Goal: Communication & Community: Participate in discussion

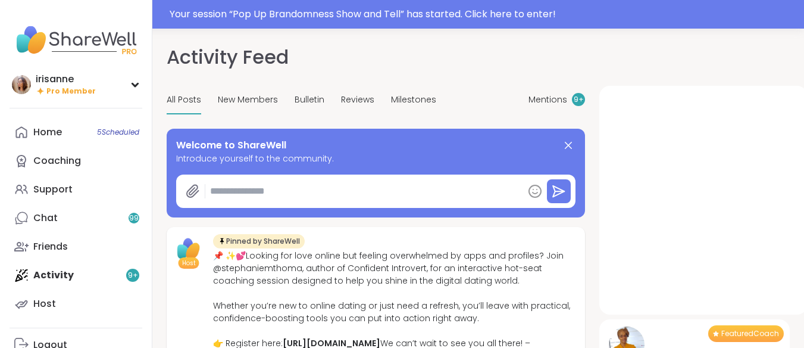
type textarea "*"
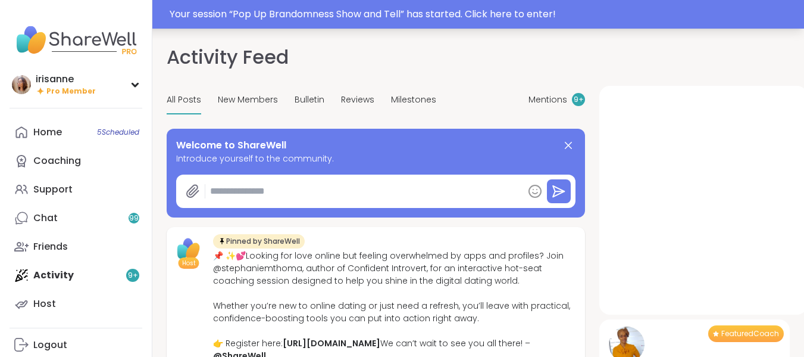
click at [489, 11] on div "Your session “ Pop Up Brandomness Show and Tell ” has started. Click here to en…" at bounding box center [484, 14] width 628 height 14
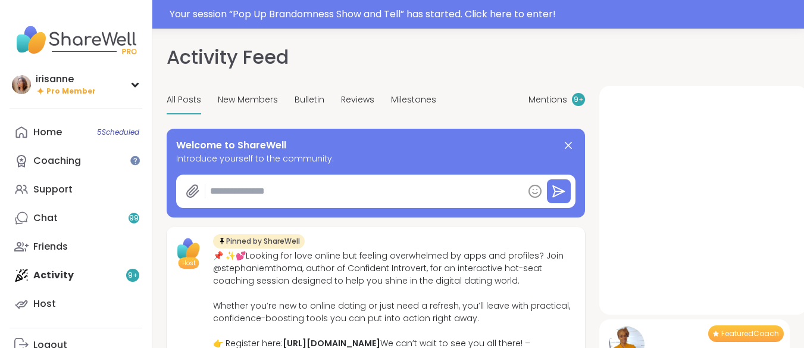
drag, startPoint x: 725, startPoint y: 14, endPoint x: 666, endPoint y: 8, distance: 59.2
click at [666, 8] on div at bounding box center [402, 14] width 804 height 29
drag, startPoint x: 666, startPoint y: 8, endPoint x: 548, endPoint y: 3, distance: 118.0
click at [548, 3] on div at bounding box center [402, 14] width 804 height 29
click at [538, 11] on div at bounding box center [402, 14] width 804 height 29
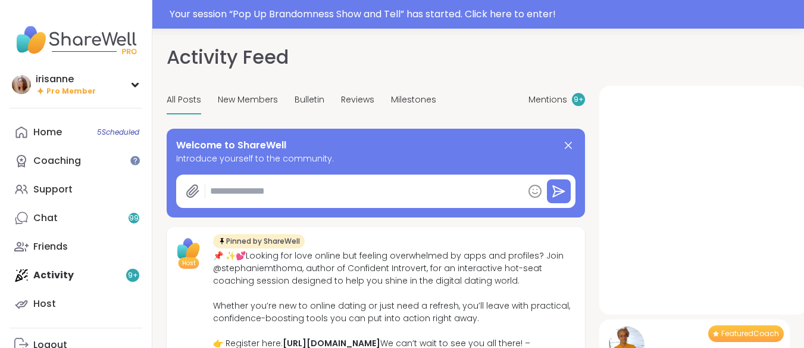
click at [381, 14] on div "Your session “ Pop Up Brandomness Show and Tell ” has started. Click here to en…" at bounding box center [484, 14] width 628 height 14
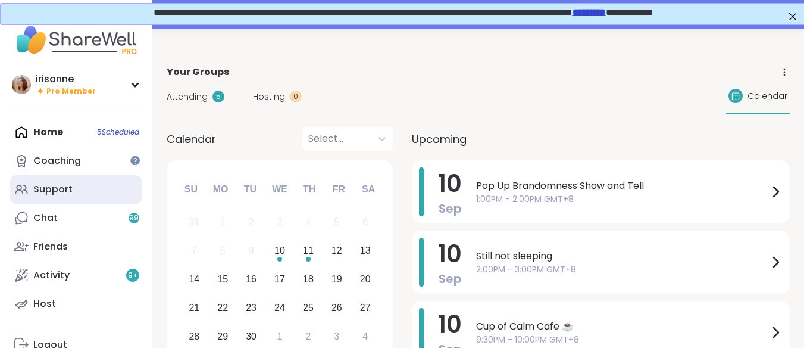
click at [80, 189] on link "Support" at bounding box center [76, 189] width 133 height 29
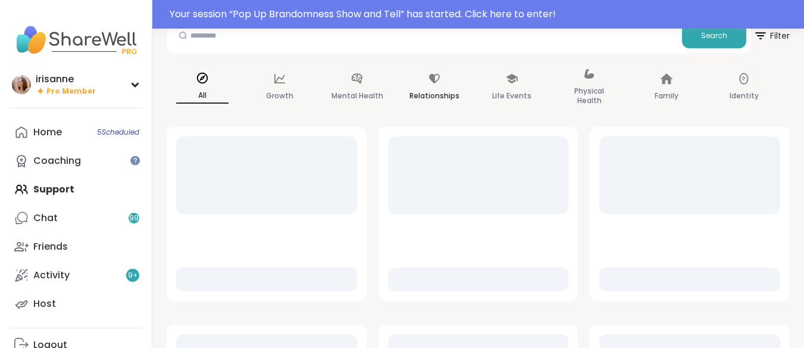
scroll to position [93, 0]
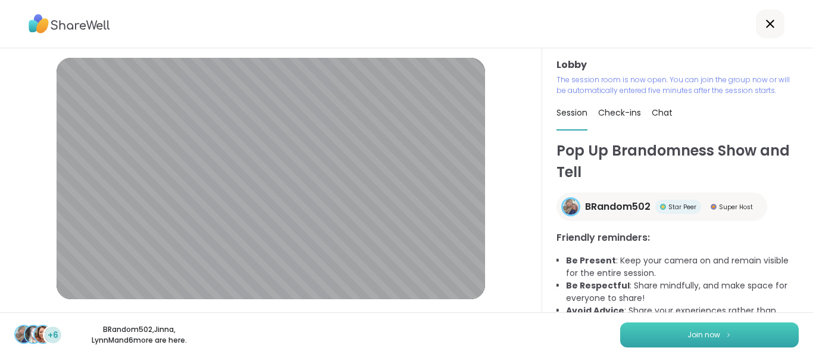
click at [707, 332] on span "Join now" at bounding box center [704, 334] width 33 height 11
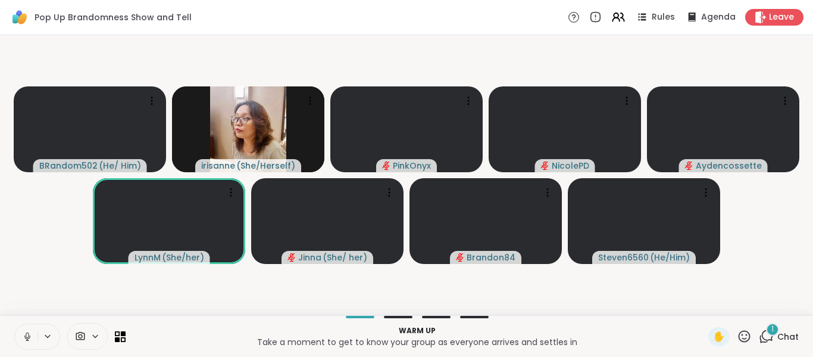
click at [23, 341] on icon at bounding box center [27, 336] width 11 height 11
click at [25, 338] on icon at bounding box center [27, 336] width 11 height 11
click at [26, 338] on icon at bounding box center [27, 337] width 6 height 4
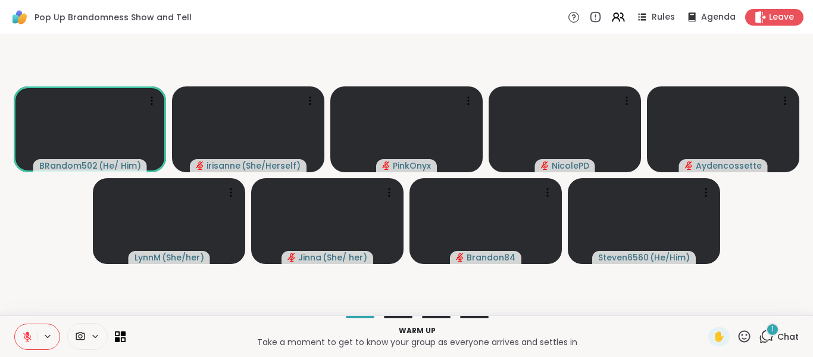
click at [24, 331] on icon at bounding box center [27, 336] width 11 height 11
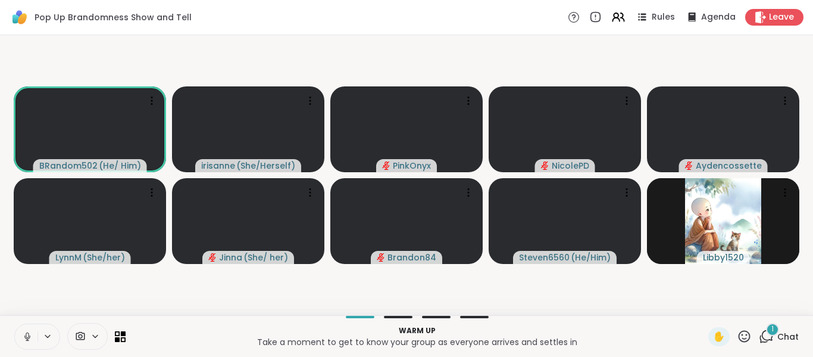
click at [24, 331] on icon at bounding box center [27, 336] width 11 height 11
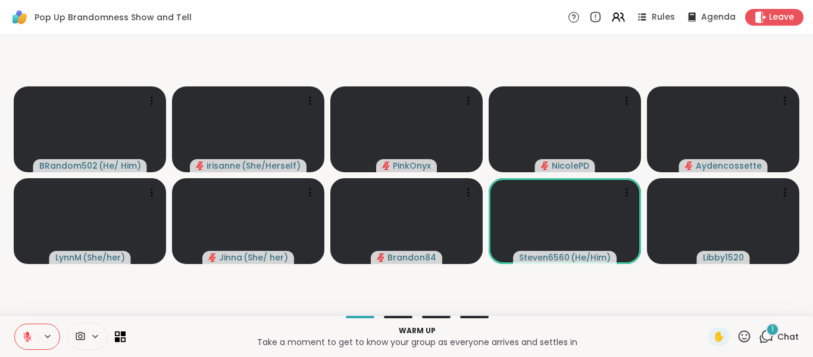
click at [24, 331] on icon at bounding box center [27, 336] width 11 height 11
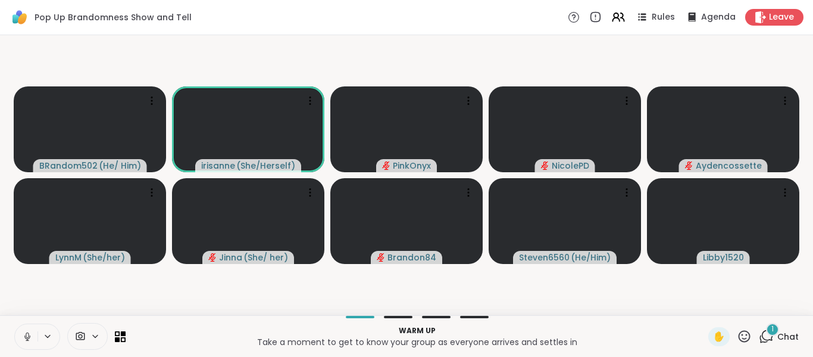
click at [24, 331] on icon at bounding box center [27, 336] width 11 height 11
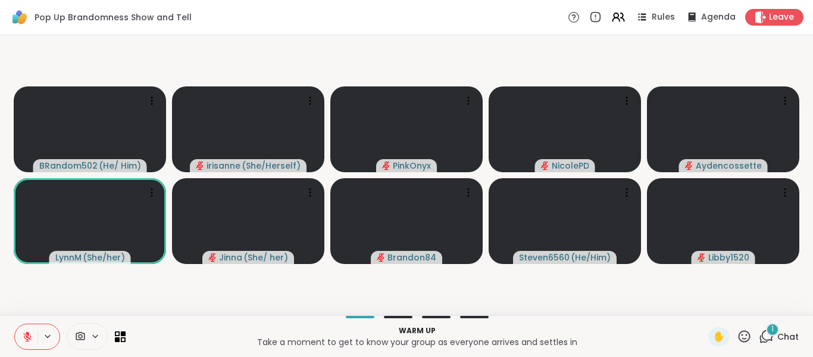
click at [24, 331] on icon at bounding box center [27, 336] width 11 height 11
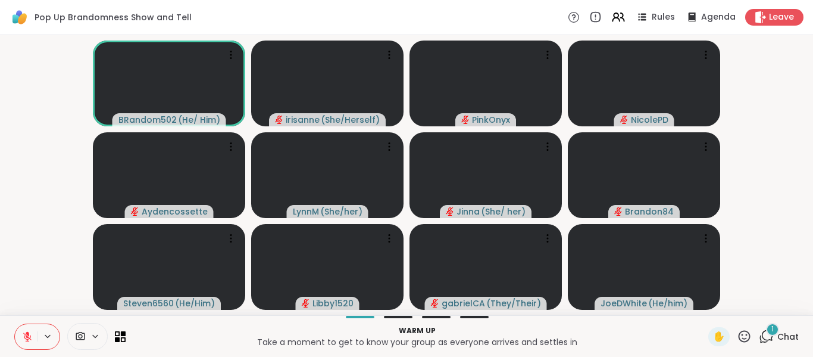
click at [16, 253] on video-player-container "BRandom502 ( He/ Him ) irisanne ( She/Herself ) PinkOnyx NicolePD Aydencossette…" at bounding box center [406, 175] width 799 height 270
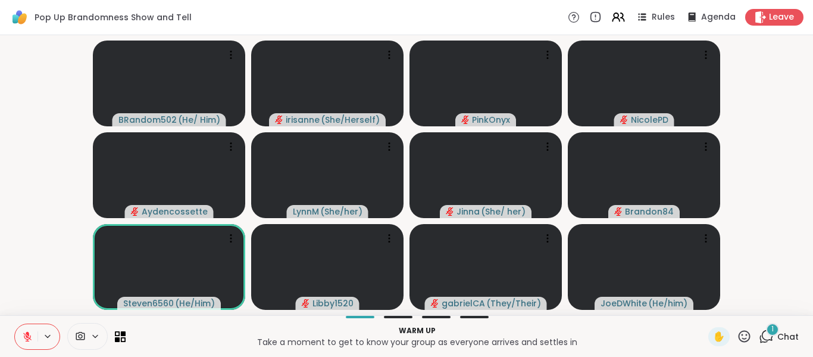
click at [32, 338] on icon at bounding box center [27, 336] width 11 height 11
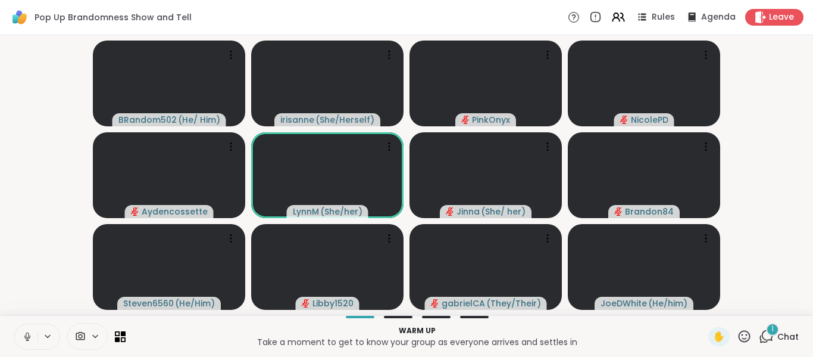
click at [21, 336] on button at bounding box center [26, 336] width 23 height 25
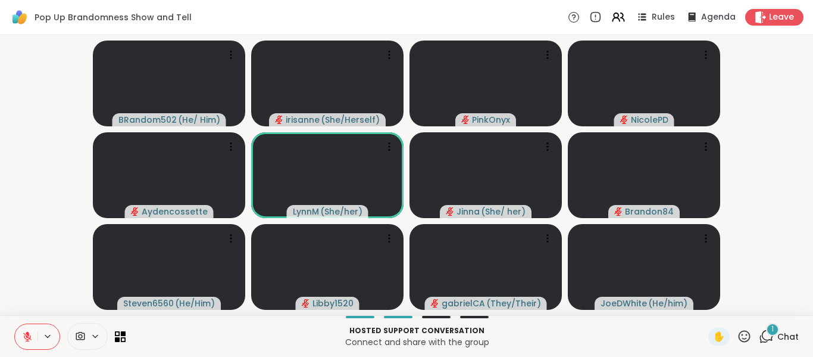
click at [21, 336] on button at bounding box center [26, 336] width 23 height 25
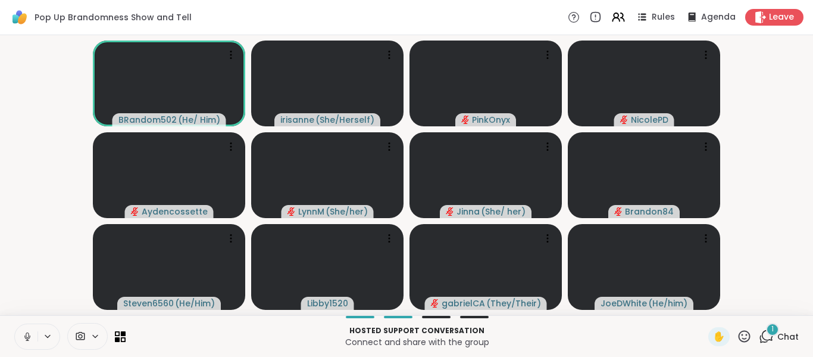
click at [21, 336] on button at bounding box center [26, 336] width 23 height 25
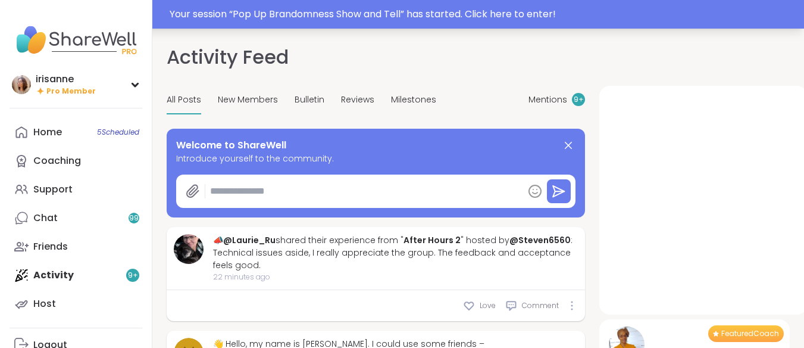
type textarea "*"
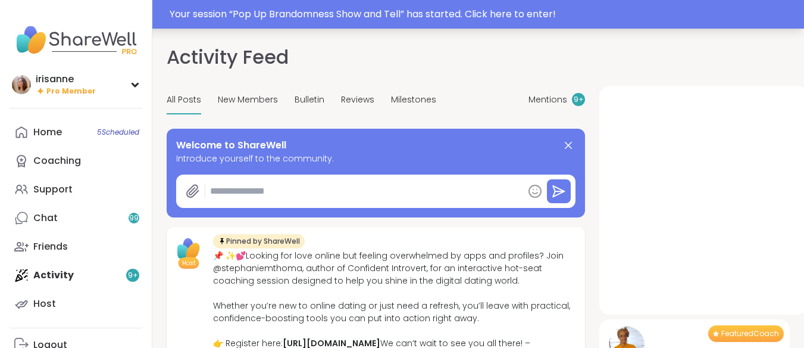
click at [350, 10] on div "Your session “ Pop Up Brandomness Show and Tell ” has started. Click here to en…" at bounding box center [484, 14] width 628 height 14
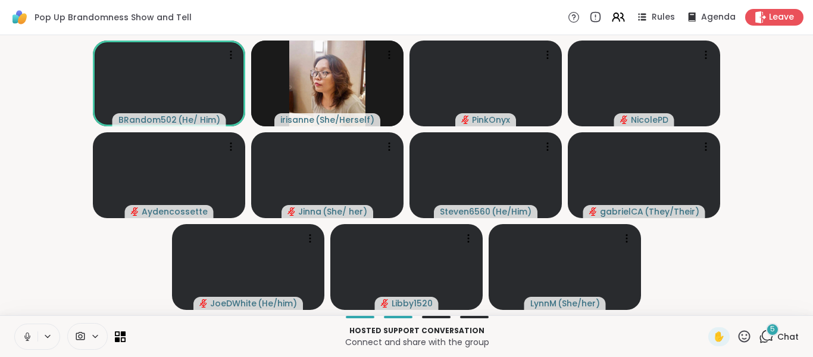
click at [25, 334] on icon at bounding box center [27, 336] width 11 height 11
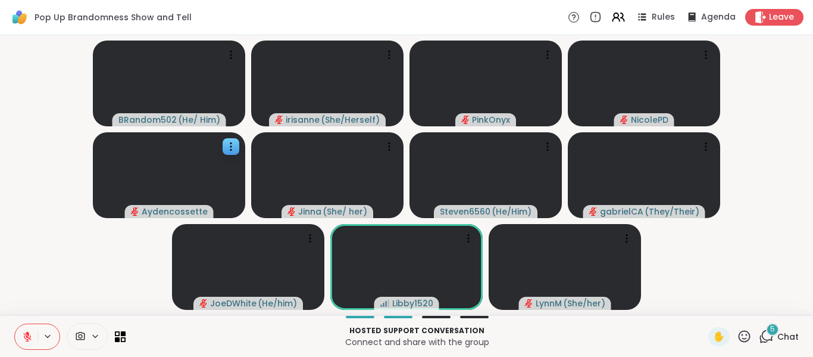
drag, startPoint x: 25, startPoint y: 334, endPoint x: 136, endPoint y: 165, distance: 202.5
click at [127, 0] on html "Pop Up Brandomness Show and Tell Rules Agenda Leave BRandom502 ( He/ Him ) [PER…" at bounding box center [406, 178] width 813 height 357
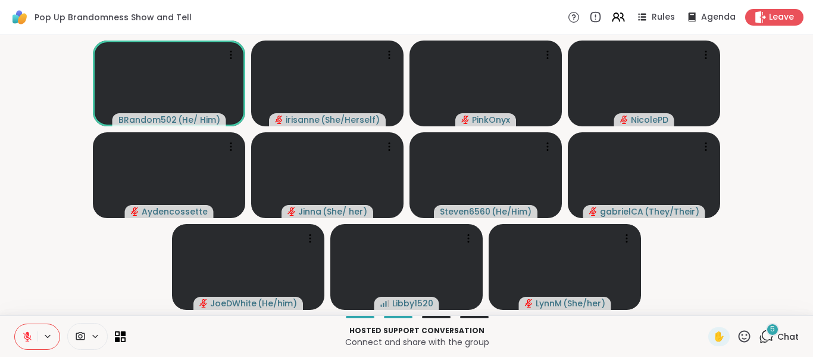
click at [54, 336] on button at bounding box center [49, 336] width 22 height 10
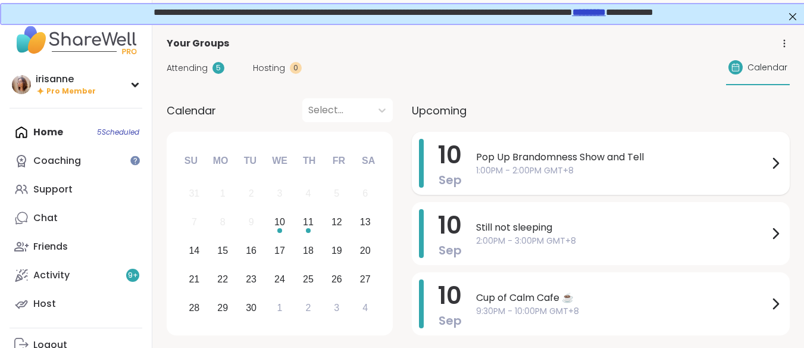
click at [531, 173] on span "1:00PM - 2:00PM GMT+8" at bounding box center [622, 170] width 292 height 13
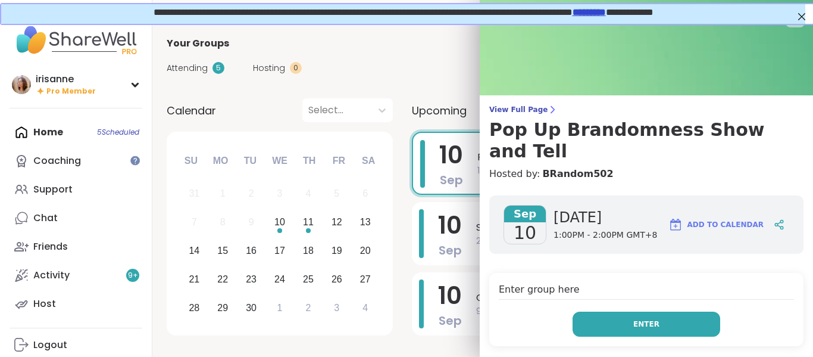
drag, startPoint x: 590, startPoint y: 327, endPoint x: 615, endPoint y: 300, distance: 36.7
click at [615, 311] on button "Enter" at bounding box center [647, 323] width 148 height 25
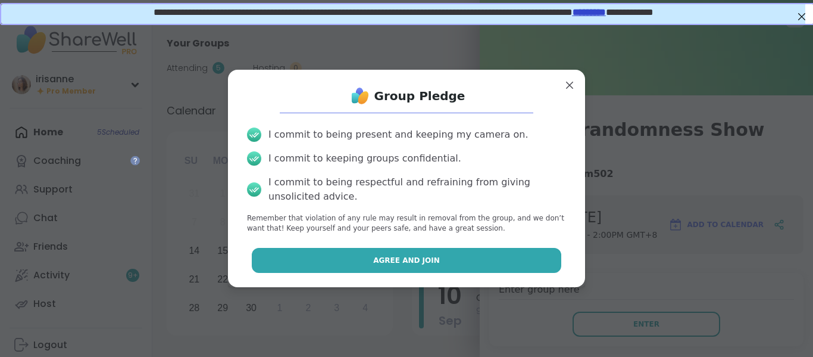
click at [512, 250] on button "Agree and Join" at bounding box center [407, 260] width 310 height 25
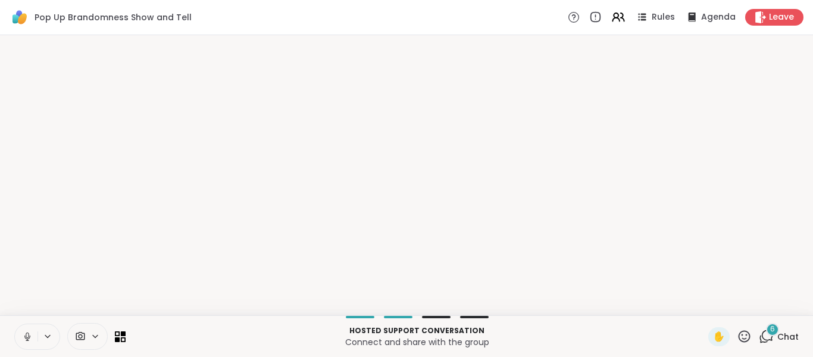
click at [34, 339] on button at bounding box center [26, 336] width 23 height 25
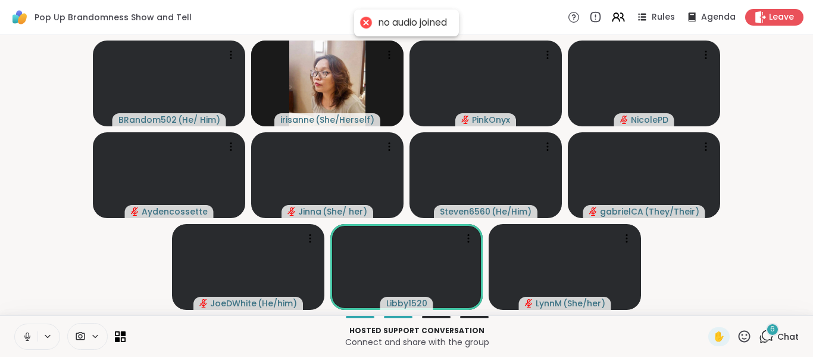
click at [34, 339] on button at bounding box center [26, 336] width 23 height 25
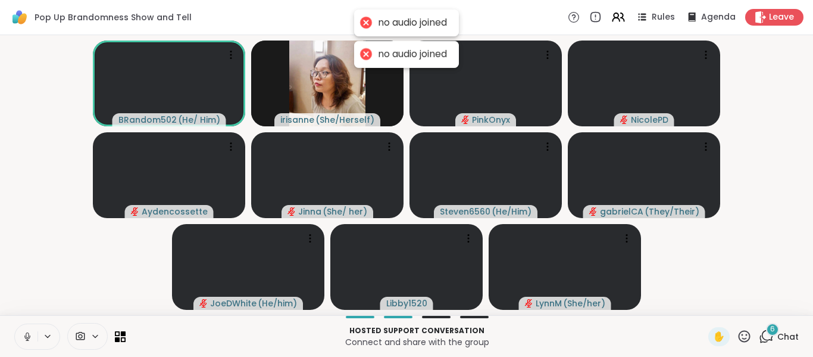
click at [34, 339] on button at bounding box center [26, 336] width 23 height 25
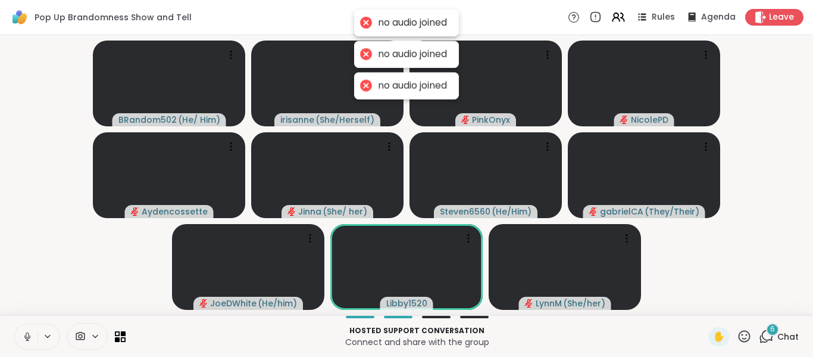
click at [30, 339] on icon at bounding box center [27, 336] width 11 height 11
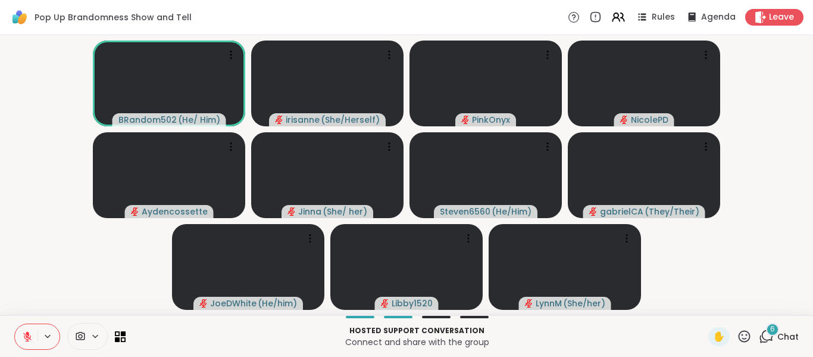
click at [21, 336] on button at bounding box center [26, 336] width 23 height 25
click at [21, 336] on icon at bounding box center [25, 336] width 11 height 11
click at [21, 336] on button at bounding box center [26, 336] width 23 height 25
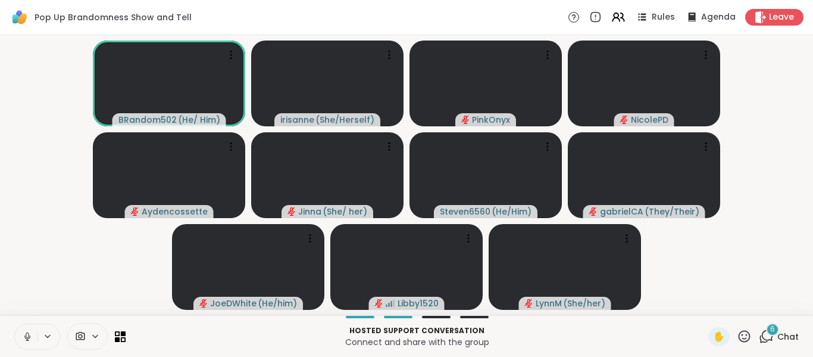
click at [21, 336] on button at bounding box center [26, 336] width 23 height 25
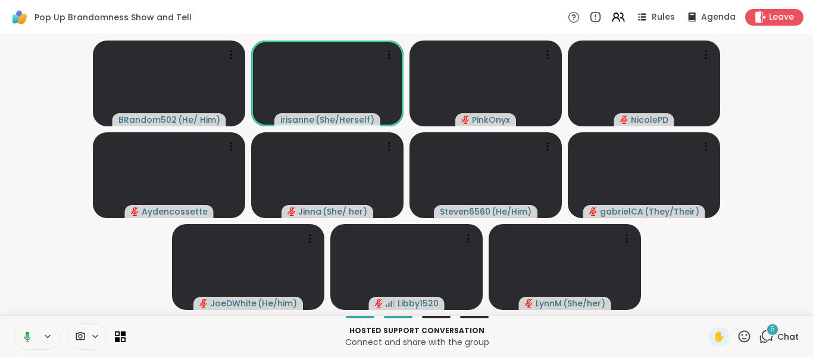
click at [21, 336] on icon at bounding box center [25, 336] width 11 height 11
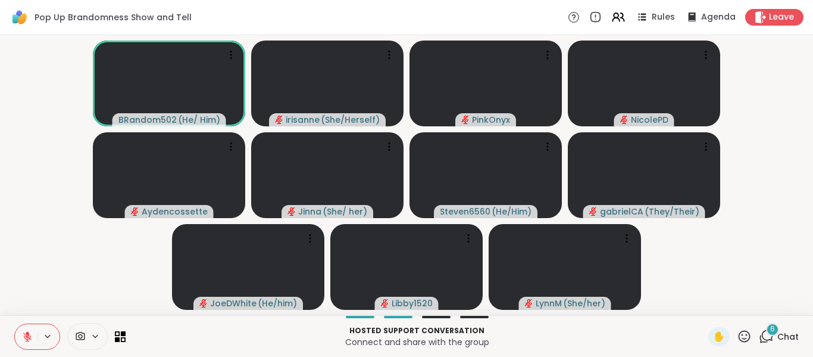
click at [18, 331] on button at bounding box center [26, 336] width 23 height 25
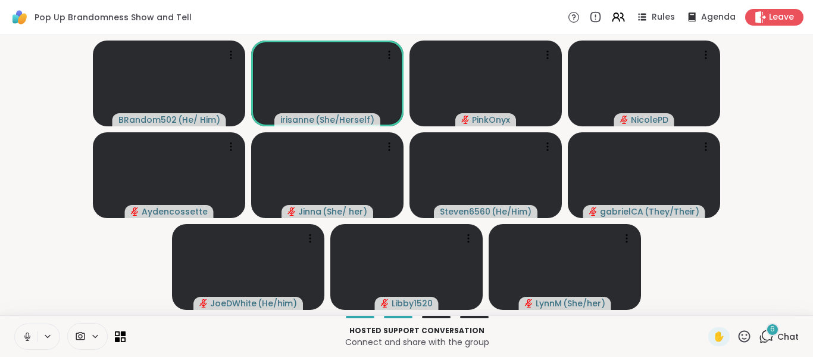
click at [21, 332] on button at bounding box center [26, 336] width 23 height 25
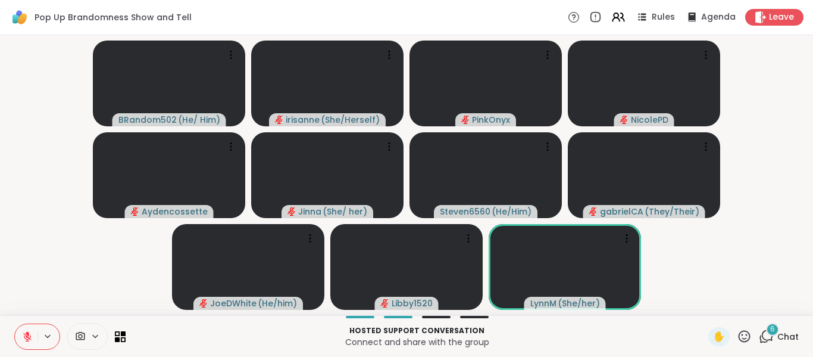
click at [759, 330] on icon at bounding box center [766, 336] width 15 height 15
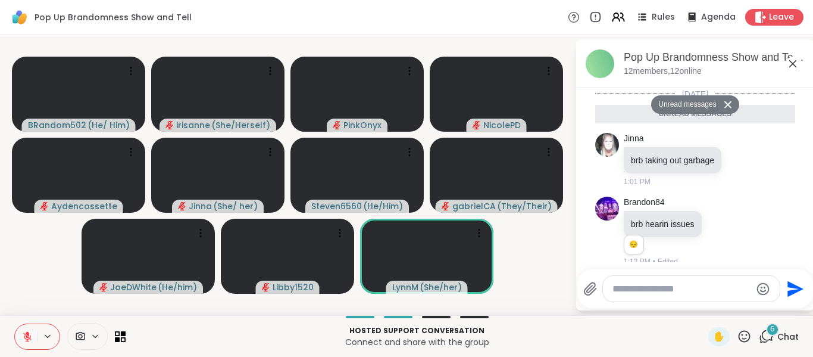
click at [703, 291] on textarea "Type your message" at bounding box center [682, 289] width 139 height 12
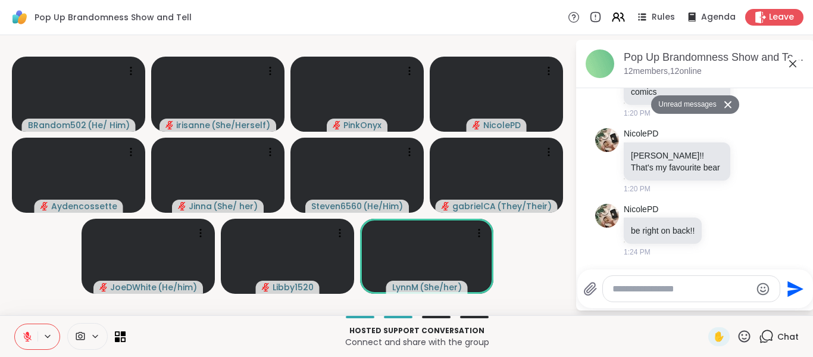
click at [703, 291] on textarea "Type your message" at bounding box center [682, 289] width 139 height 12
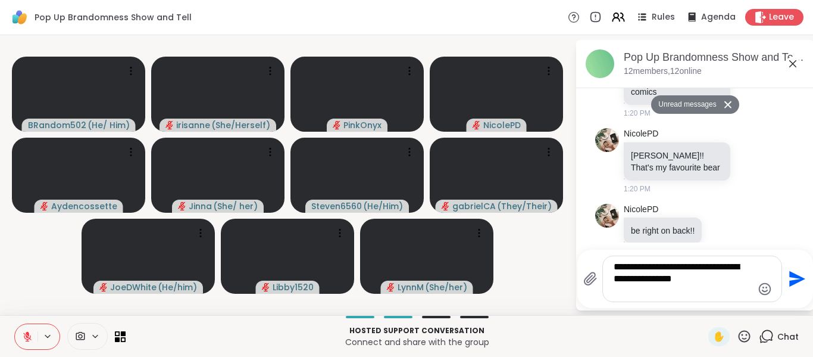
type textarea "**********"
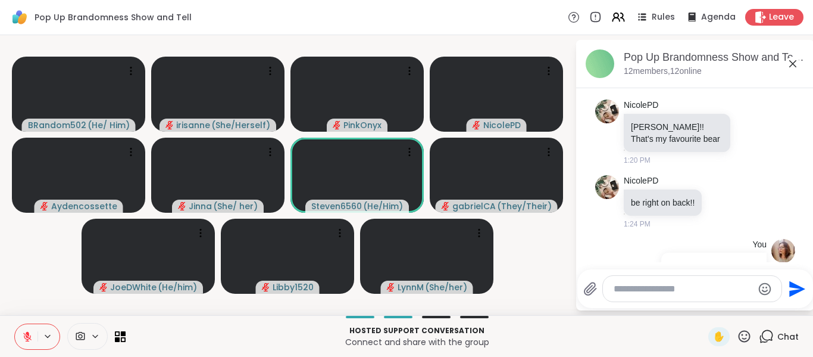
scroll to position [400, 0]
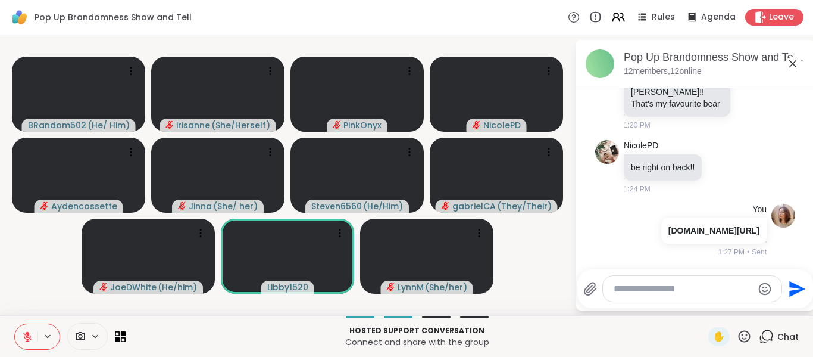
click at [700, 281] on div at bounding box center [692, 289] width 179 height 26
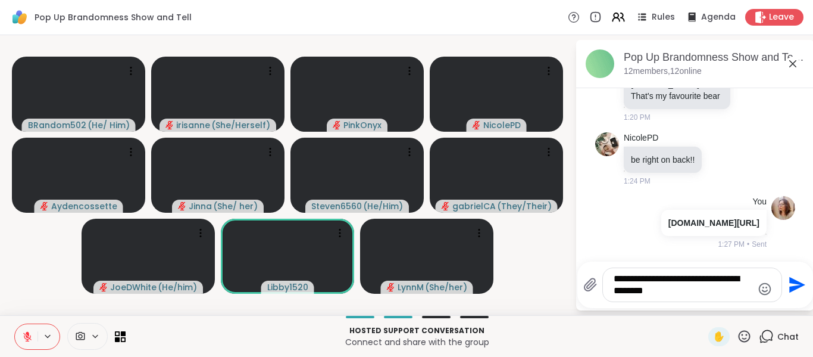
click at [695, 293] on textarea "**********" at bounding box center [683, 285] width 139 height 24
type textarea "**********"
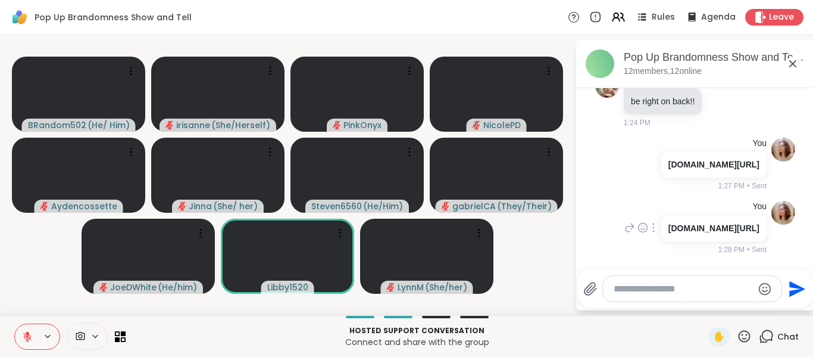
scroll to position [458, 0]
click at [653, 160] on icon at bounding box center [653, 164] width 1 height 8
click at [648, 175] on icon at bounding box center [654, 181] width 12 height 12
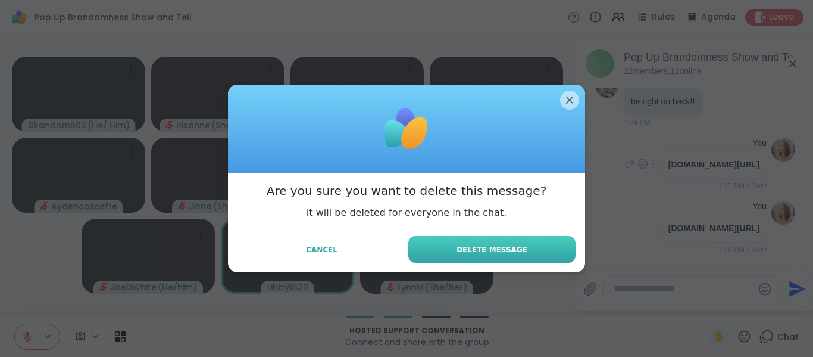
click at [548, 239] on button "Delete Message" at bounding box center [491, 249] width 167 height 27
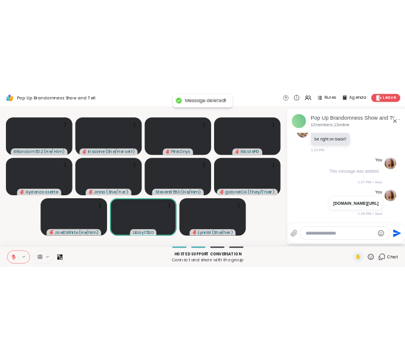
scroll to position [441, 0]
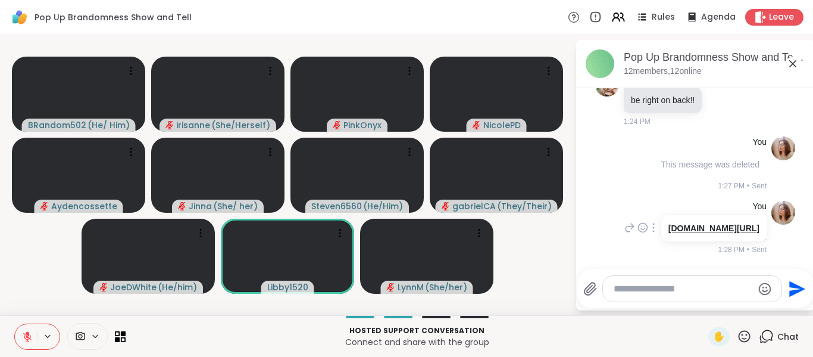
click at [688, 229] on link "youtube.com/watch?v=zYAwaAdgqqs" at bounding box center [714, 228] width 91 height 10
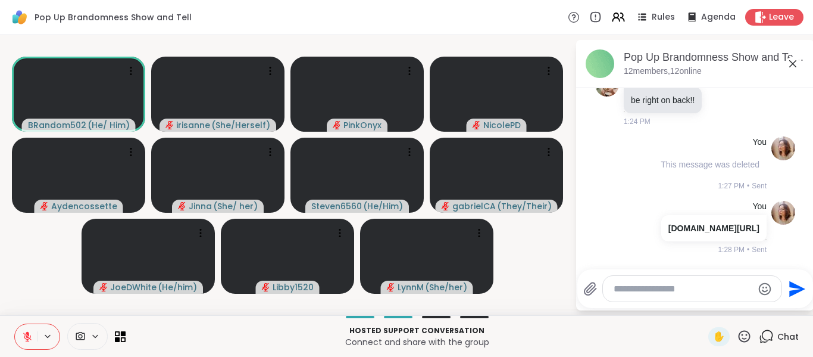
click at [22, 255] on video-player-container "BRandom502 ( He/ Him ) irisanne ( She/Herself ) PinkOnyx NicolePD Aydencossette…" at bounding box center [287, 175] width 561 height 270
click at [787, 64] on icon at bounding box center [793, 64] width 14 height 14
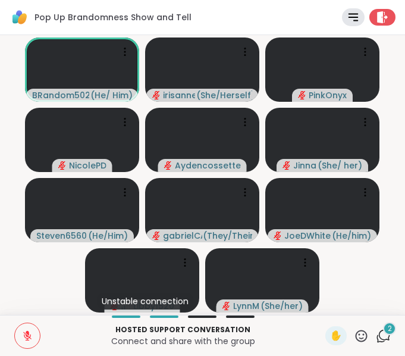
click at [364, 335] on div "✋ 2 Chat" at bounding box center [358, 335] width 65 height 19
click at [376, 335] on icon at bounding box center [383, 336] width 15 height 15
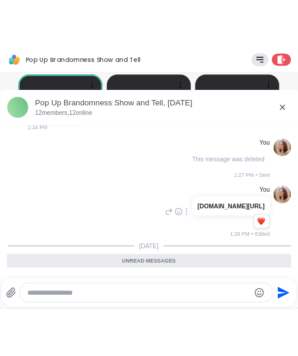
scroll to position [413, 0]
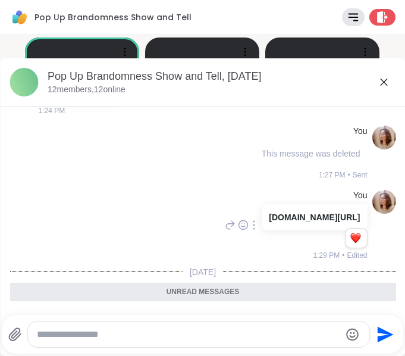
click at [380, 83] on icon at bounding box center [383, 82] width 7 height 7
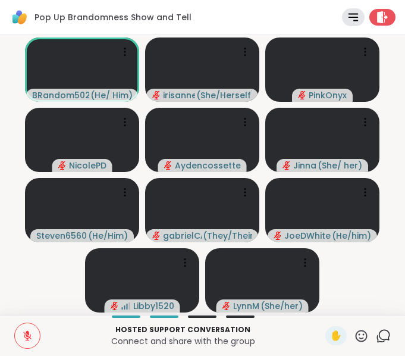
click at [20, 344] on button at bounding box center [27, 335] width 25 height 25
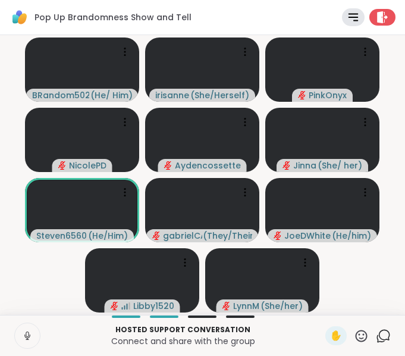
click at [20, 344] on button at bounding box center [27, 335] width 25 height 25
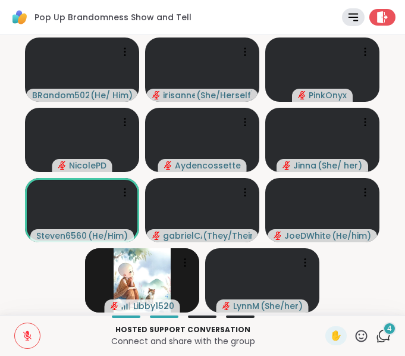
click at [23, 345] on button at bounding box center [27, 335] width 25 height 25
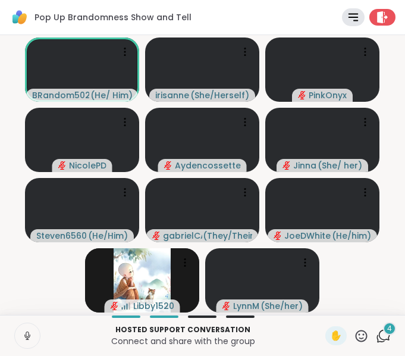
click at [24, 342] on button at bounding box center [27, 335] width 25 height 25
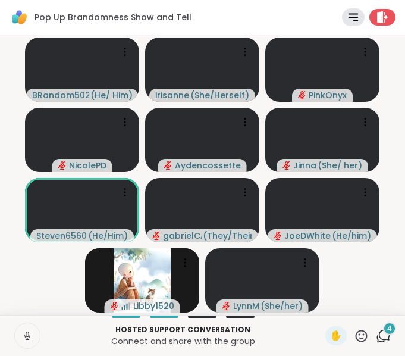
click at [25, 344] on button at bounding box center [27, 335] width 25 height 25
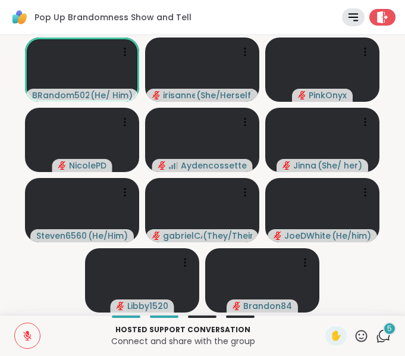
click at [22, 335] on icon at bounding box center [27, 335] width 11 height 11
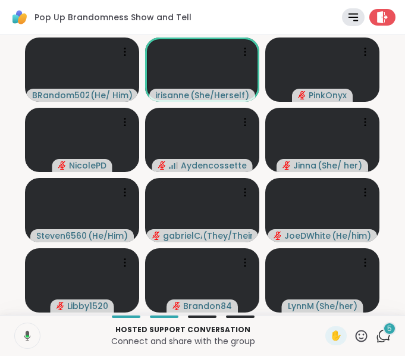
click at [22, 335] on icon at bounding box center [25, 335] width 11 height 11
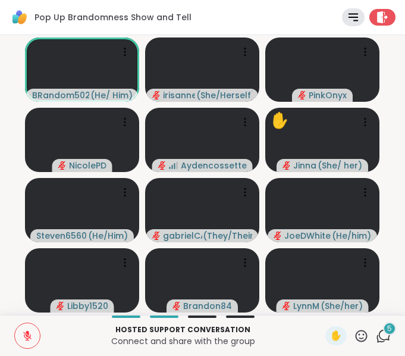
drag, startPoint x: 21, startPoint y: 339, endPoint x: 14, endPoint y: 296, distance: 43.5
click at [14, 296] on video-player-container "BRandom502 ( He/ Him ) irisanne ( She/Herself ) PinkOnyx NicolePD Aydencossette…" at bounding box center [202, 175] width 391 height 270
click at [55, 333] on p "Hosted support conversation" at bounding box center [183, 329] width 271 height 11
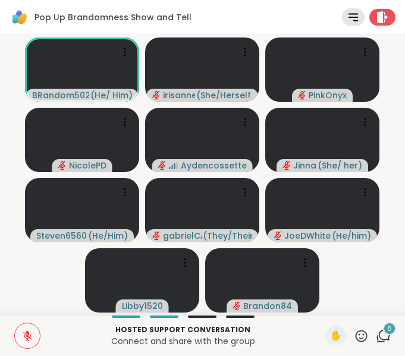
click at [27, 332] on icon at bounding box center [28, 333] width 4 height 5
click at [27, 332] on icon at bounding box center [27, 335] width 11 height 11
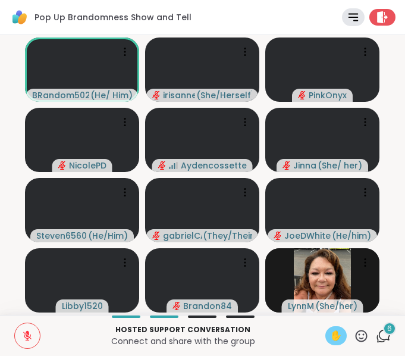
click at [330, 329] on span "✋" at bounding box center [336, 336] width 12 height 14
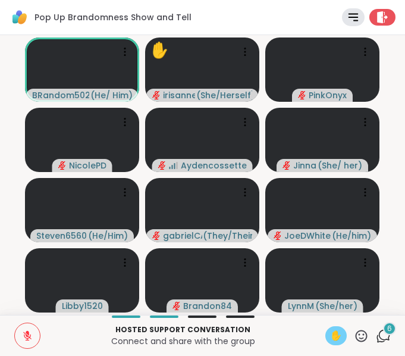
click at [39, 333] on button at bounding box center [27, 335] width 25 height 25
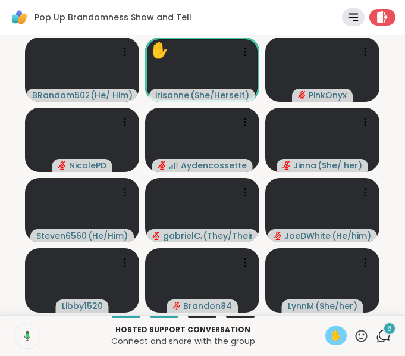
click at [39, 333] on button at bounding box center [26, 335] width 27 height 25
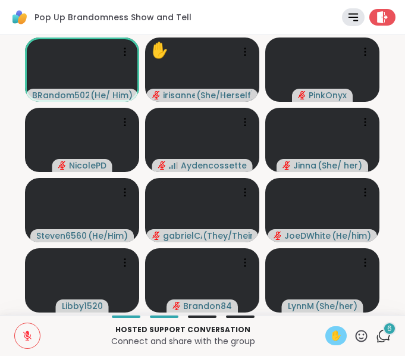
click at [330, 331] on span "✋" at bounding box center [336, 336] width 12 height 14
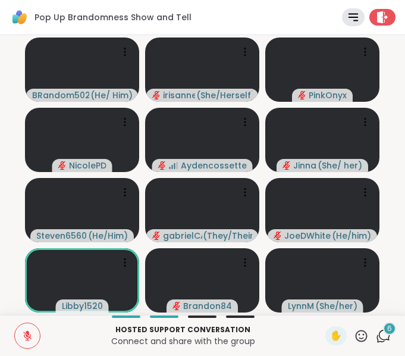
click at [30, 339] on icon at bounding box center [27, 335] width 11 height 11
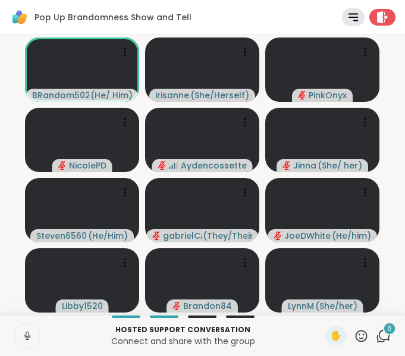
click at [30, 339] on icon at bounding box center [27, 335] width 11 height 11
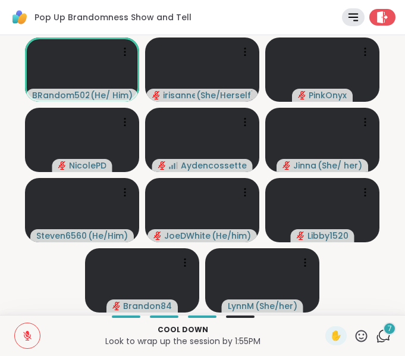
click at [29, 332] on icon at bounding box center [28, 333] width 4 height 5
click at [29, 332] on icon at bounding box center [27, 334] width 3 height 5
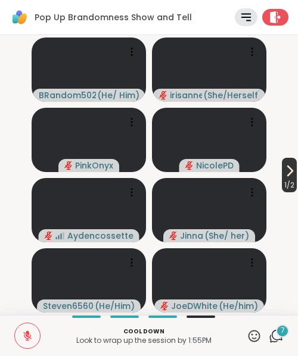
click at [288, 188] on span "1 / 2" at bounding box center [289, 185] width 15 height 14
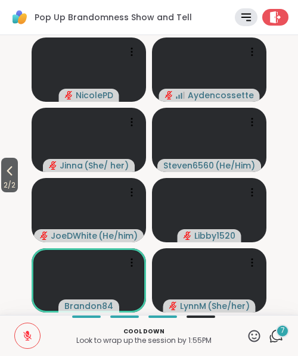
click at [247, 337] on icon at bounding box center [254, 336] width 15 height 15
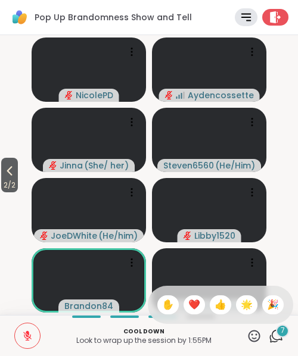
click at [188, 298] on span "❤️" at bounding box center [194, 305] width 12 height 14
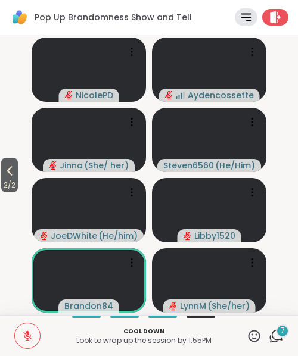
click at [30, 341] on button at bounding box center [27, 335] width 25 height 25
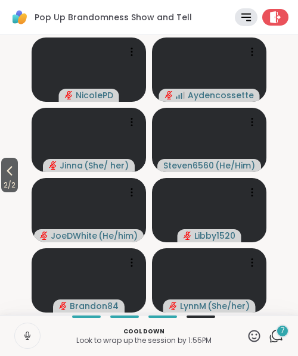
click at [29, 339] on icon at bounding box center [27, 335] width 11 height 11
click at [248, 338] on icon at bounding box center [254, 336] width 12 height 12
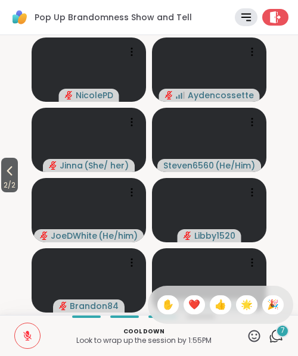
click at [162, 306] on span "✋" at bounding box center [168, 305] width 12 height 14
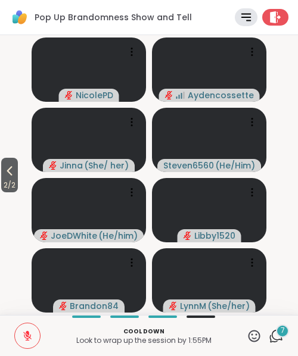
click at [24, 338] on icon at bounding box center [27, 335] width 11 height 11
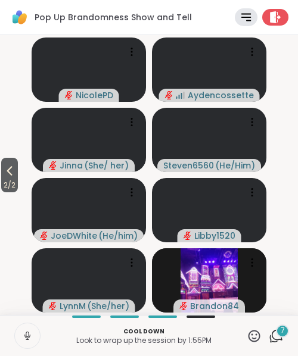
click at [24, 338] on icon at bounding box center [27, 335] width 11 height 11
click at [16, 185] on span "2 / 2" at bounding box center [9, 185] width 17 height 14
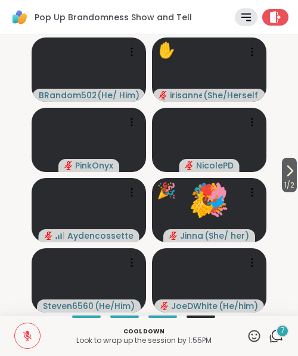
click at [247, 339] on icon at bounding box center [254, 336] width 15 height 15
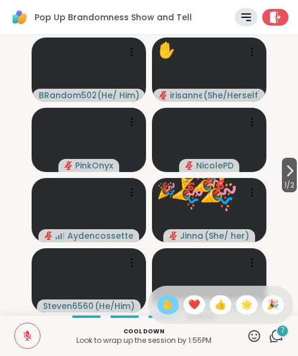
click at [158, 296] on div "✋" at bounding box center [167, 304] width 21 height 19
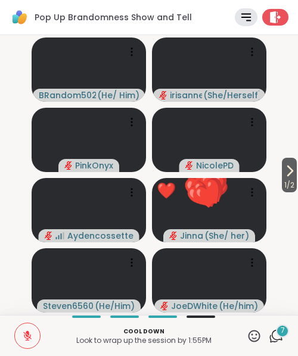
click at [247, 329] on icon at bounding box center [254, 336] width 15 height 15
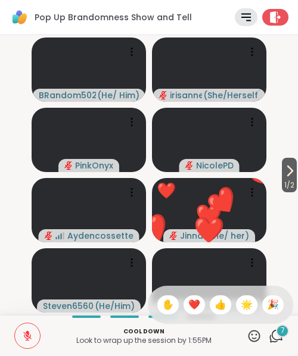
click at [188, 302] on span "❤️" at bounding box center [194, 305] width 12 height 14
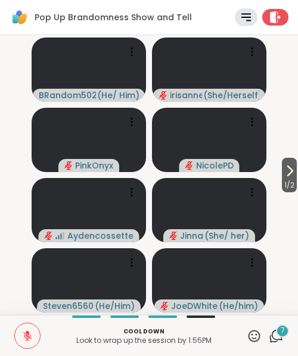
click at [269, 342] on icon at bounding box center [276, 336] width 15 height 15
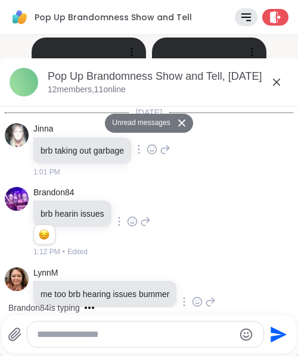
scroll to position [1305, 0]
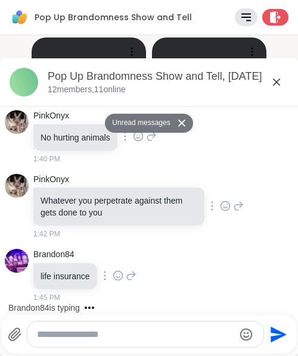
click at [269, 88] on icon at bounding box center [276, 82] width 14 height 14
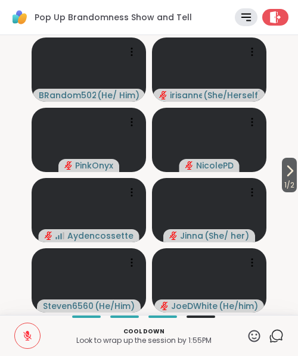
click at [248, 331] on icon at bounding box center [254, 336] width 12 height 12
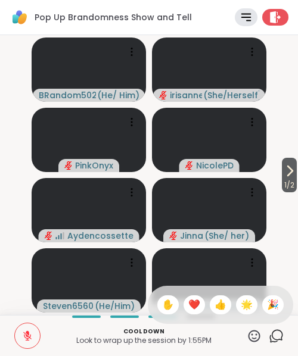
click at [267, 301] on span "🎉" at bounding box center [273, 305] width 12 height 14
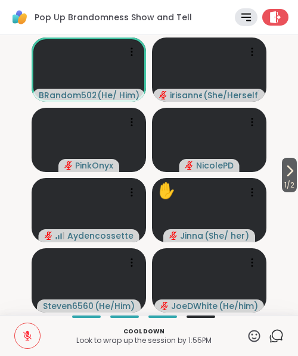
click at [19, 333] on button at bounding box center [27, 335] width 25 height 25
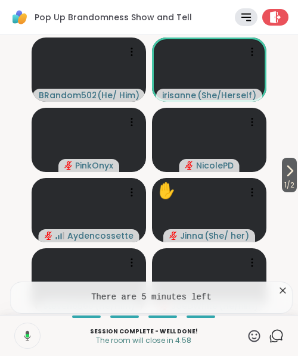
click at [19, 333] on button at bounding box center [26, 335] width 27 height 25
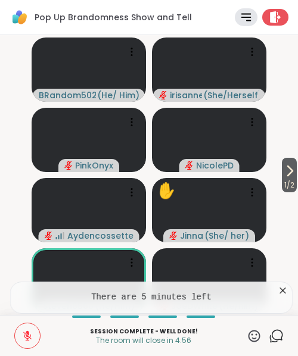
scroll to position [0, 9]
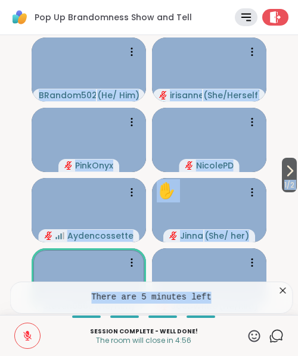
drag, startPoint x: 278, startPoint y: 283, endPoint x: 286, endPoint y: 291, distance: 10.5
click at [286, 291] on div "1 / 2 BRandom502 ( He/ Him ) irisanne ( She/Herself ) PinkOnyx NicolePD Aydenco…" at bounding box center [149, 175] width 298 height 280
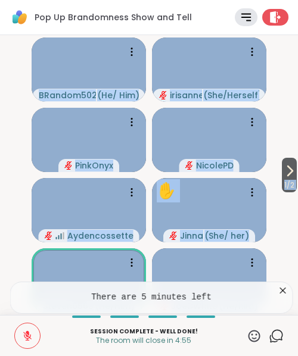
drag, startPoint x: 286, startPoint y: 291, endPoint x: 274, endPoint y: 292, distance: 12.0
click at [274, 292] on div "1 / 2 BRandom502 ( He/ Him ) irisanne ( She/Herself ) PinkOnyx NicolePD Aydenco…" at bounding box center [149, 175] width 298 height 280
click at [277, 292] on icon at bounding box center [283, 291] width 12 height 12
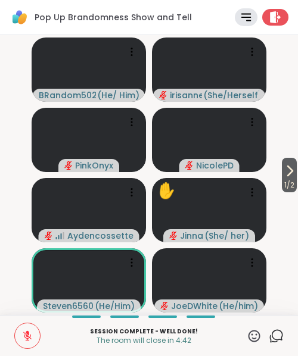
click at [22, 333] on icon at bounding box center [27, 335] width 11 height 11
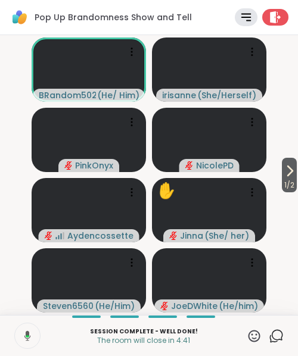
click at [21, 333] on icon at bounding box center [25, 335] width 11 height 11
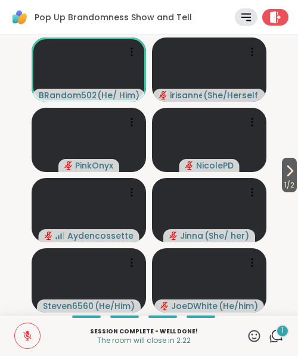
click at [269, 338] on icon at bounding box center [276, 336] width 15 height 15
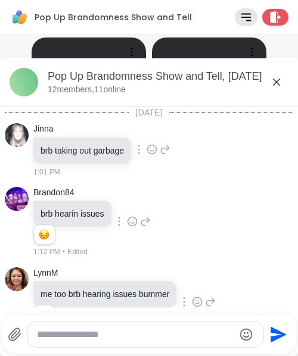
scroll to position [1416, 0]
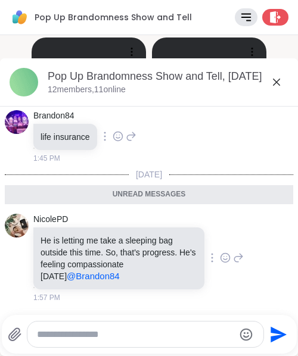
click at [197, 332] on textarea "Type your message" at bounding box center [135, 335] width 197 height 12
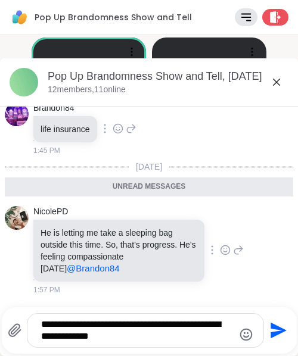
type textarea "**********"
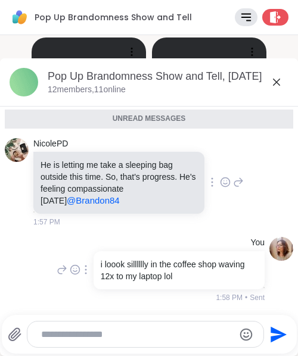
scroll to position [1463, 0]
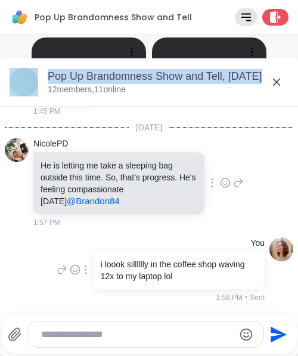
drag, startPoint x: 264, startPoint y: 72, endPoint x: 266, endPoint y: 79, distance: 6.8
click at [266, 79] on div "Pop Up Brandomness Show and Tell, Sep 10 12 members, 11 online Today Jinna brb …" at bounding box center [149, 207] width 298 height 298
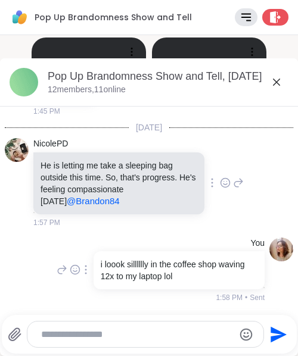
click at [269, 79] on icon at bounding box center [276, 82] width 14 height 14
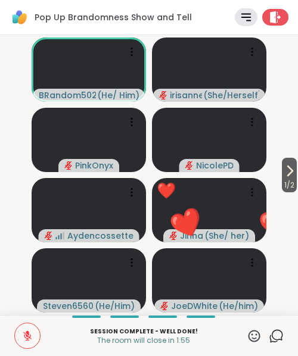
click at [269, 336] on icon at bounding box center [276, 336] width 15 height 15
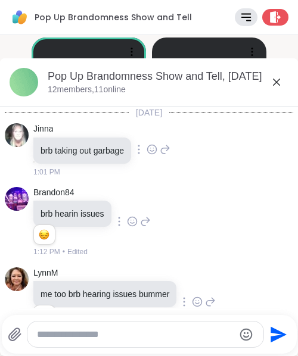
scroll to position [1451, 0]
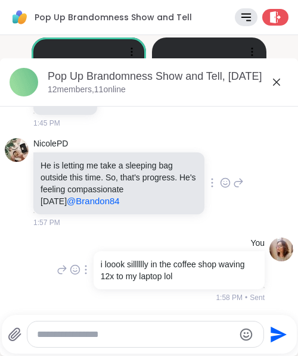
click at [186, 332] on textarea "Type your message" at bounding box center [135, 335] width 197 height 12
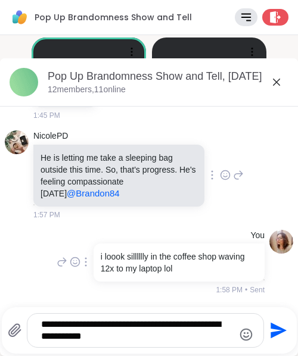
type textarea "**********"
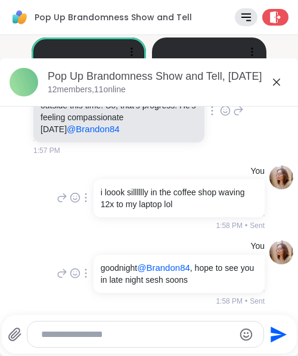
scroll to position [1475, 0]
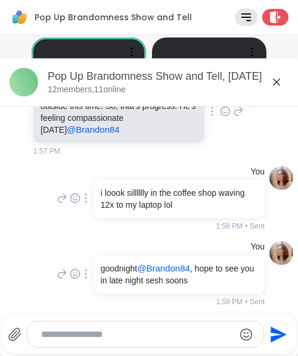
click at [269, 78] on icon at bounding box center [276, 82] width 14 height 14
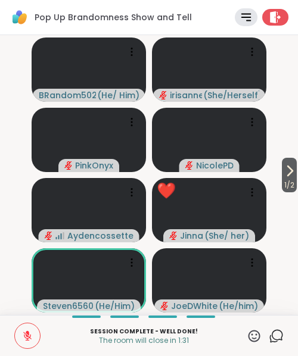
click at [269, 336] on icon at bounding box center [276, 336] width 15 height 15
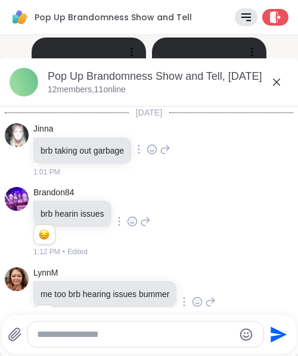
scroll to position [1527, 0]
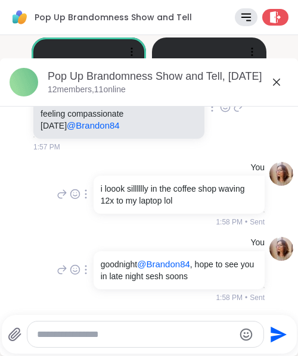
click at [269, 75] on icon at bounding box center [276, 82] width 14 height 14
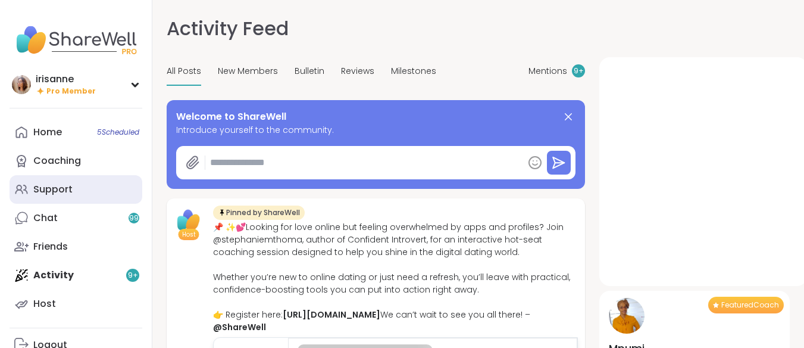
click at [64, 179] on link "Support" at bounding box center [76, 189] width 133 height 29
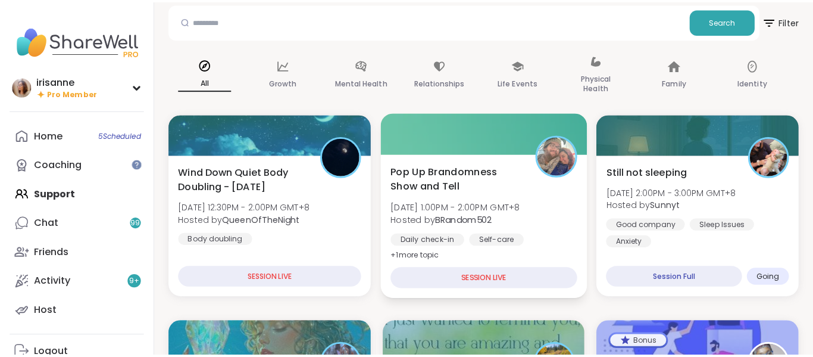
scroll to position [107, 0]
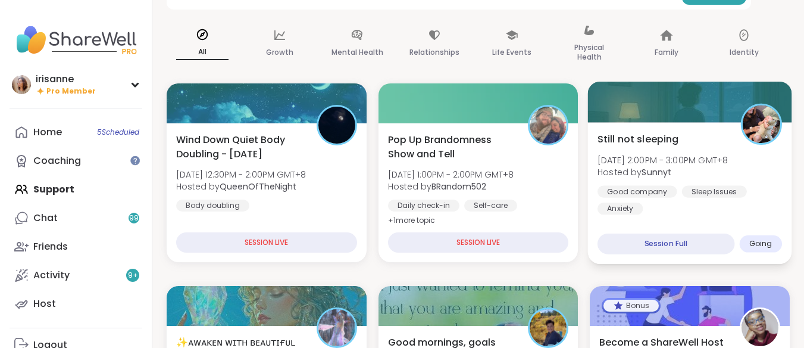
click at [679, 164] on span "Wed, Sep 10 | 2:00PM - 3:00PM GMT+8" at bounding box center [663, 160] width 130 height 12
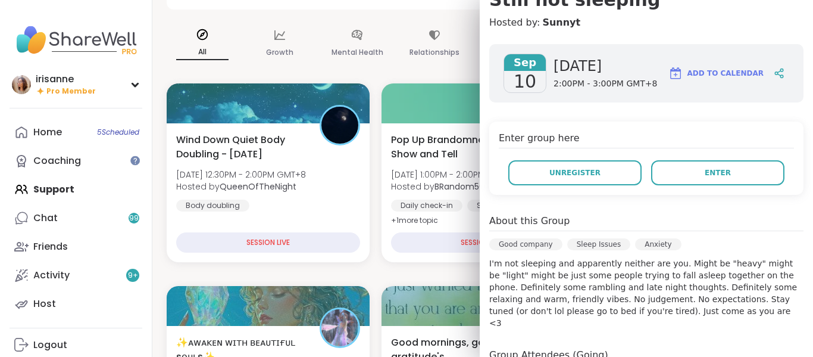
scroll to position [273, 0]
